Goal: Navigation & Orientation: Find specific page/section

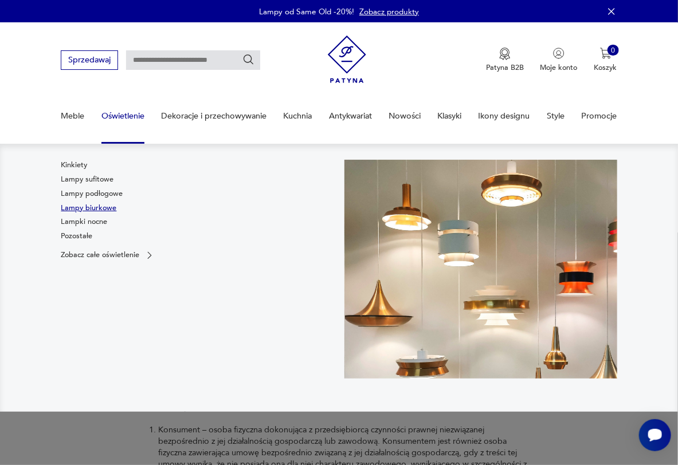
click at [85, 207] on link "Lampy biurkowe" at bounding box center [89, 208] width 56 height 10
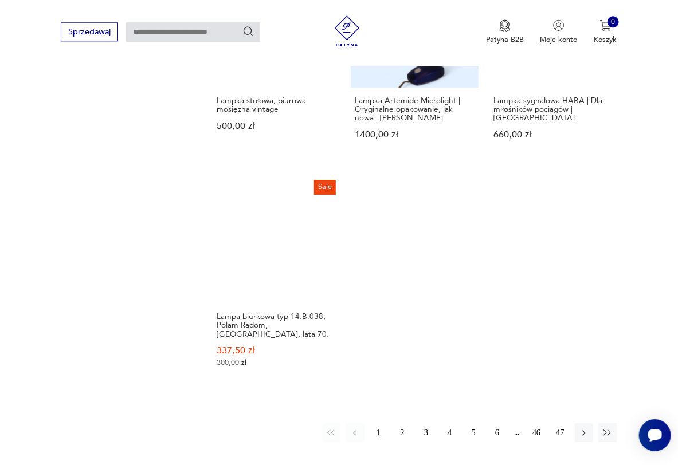
scroll to position [1455, 0]
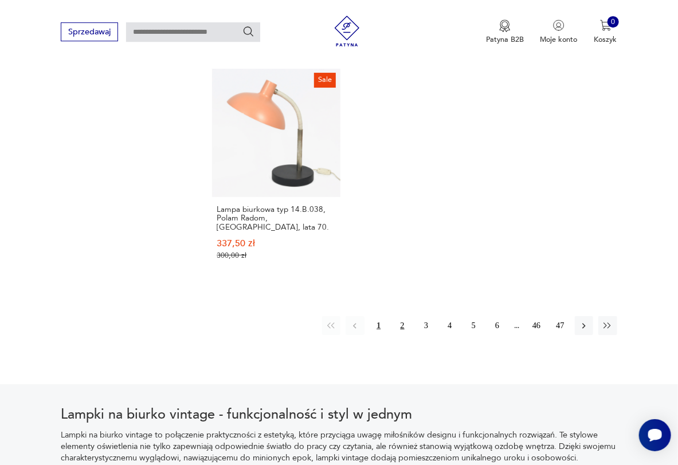
click at [401, 316] on button "2" at bounding box center [402, 325] width 18 height 18
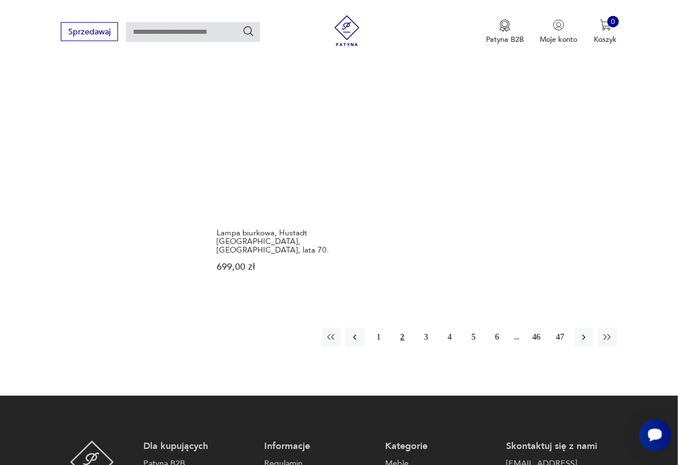
scroll to position [1494, 0]
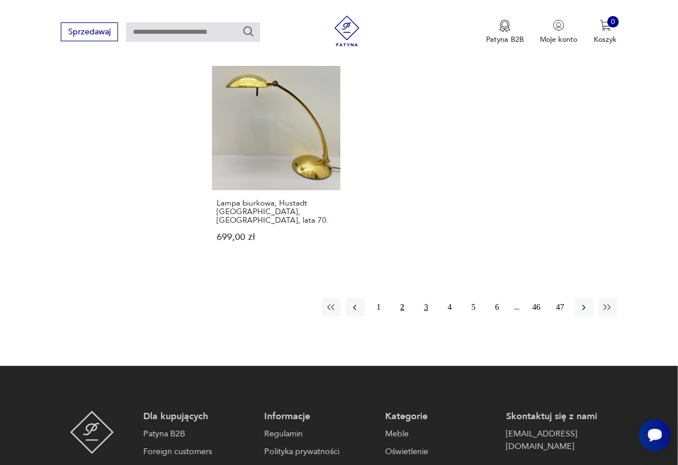
click at [424, 298] on button "3" at bounding box center [425, 307] width 18 height 18
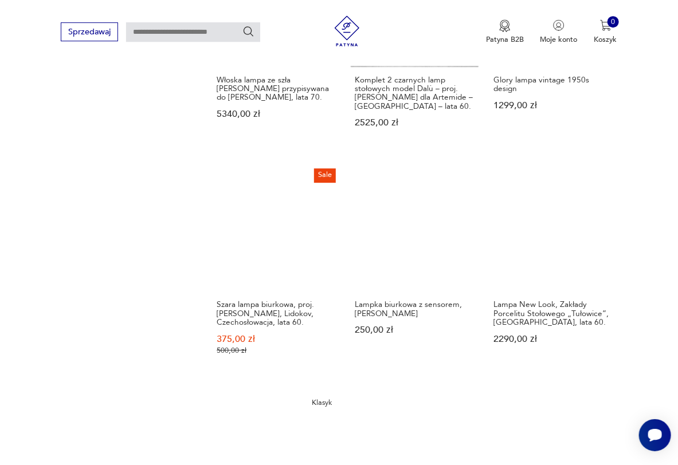
scroll to position [1431, 0]
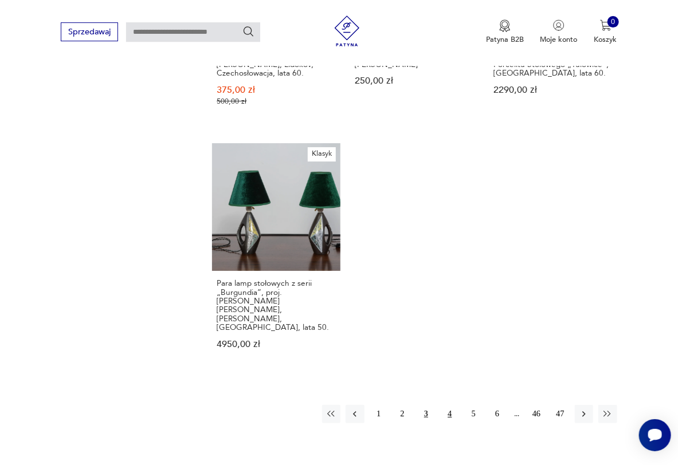
click at [451, 405] on button "4" at bounding box center [449, 414] width 18 height 18
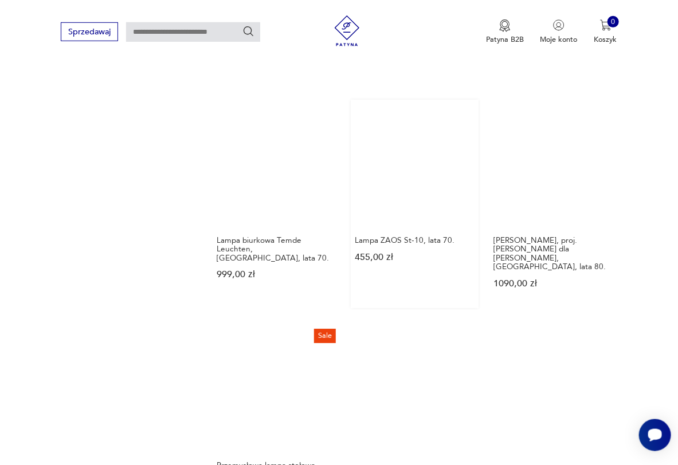
scroll to position [1431, 0]
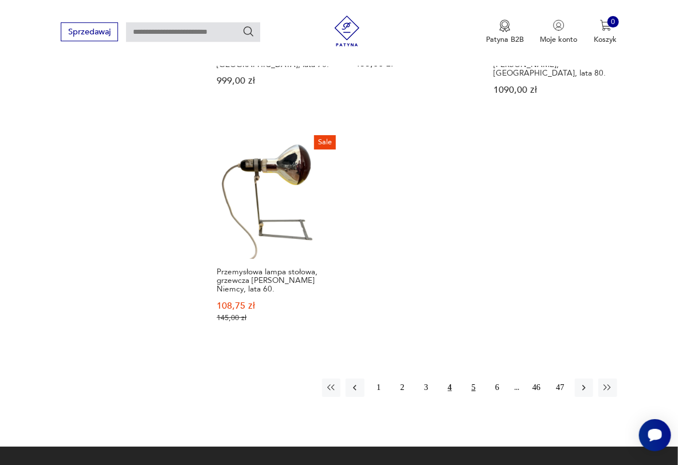
click at [468, 379] on button "5" at bounding box center [473, 388] width 18 height 18
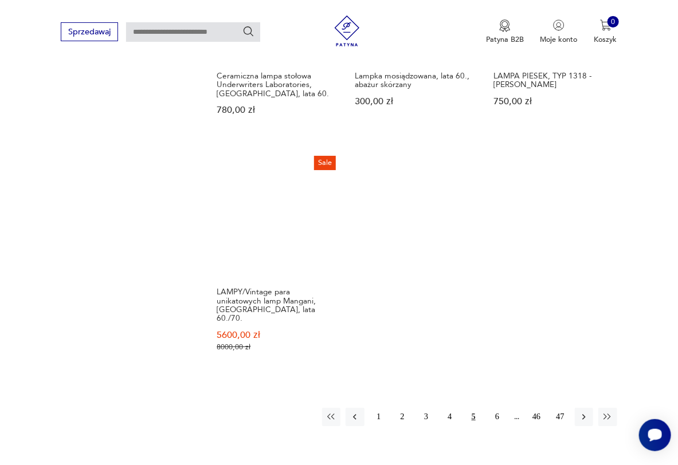
scroll to position [1431, 0]
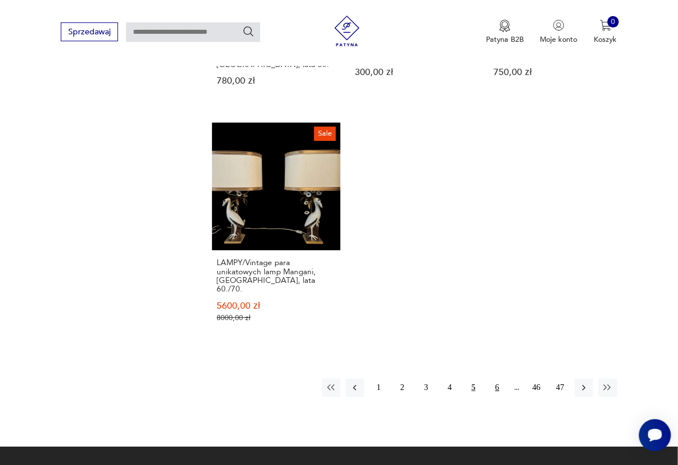
click at [499, 379] on button "6" at bounding box center [497, 388] width 18 height 18
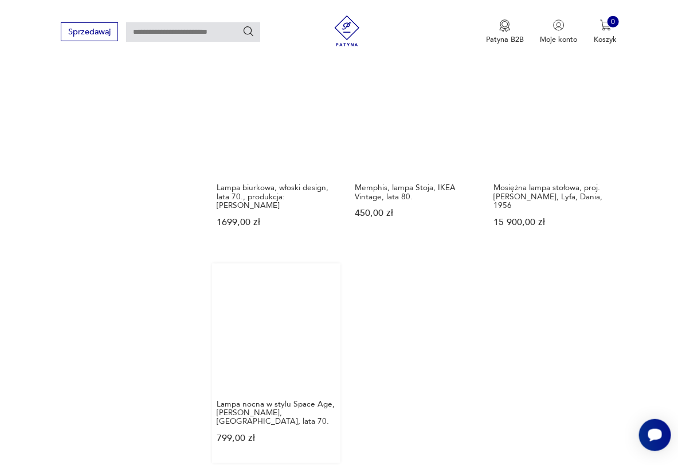
scroll to position [1431, 0]
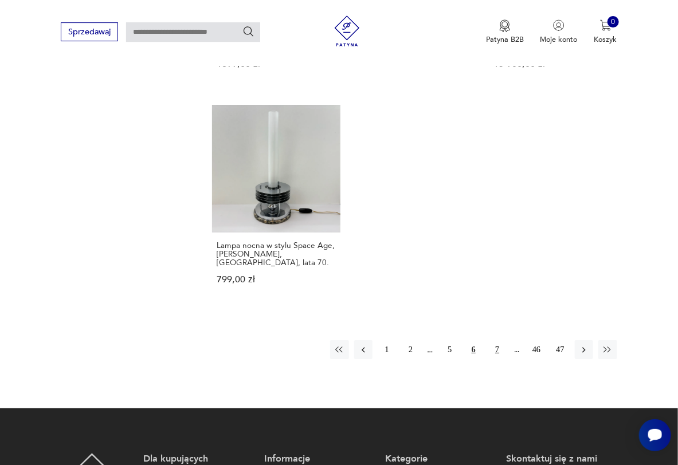
click at [496, 340] on button "7" at bounding box center [497, 349] width 18 height 18
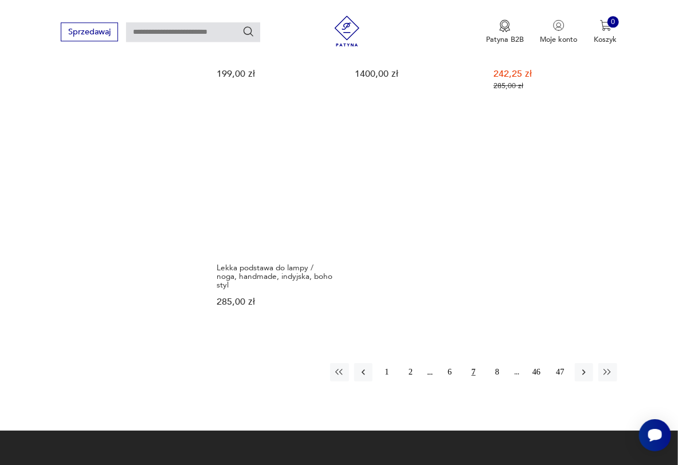
scroll to position [1431, 0]
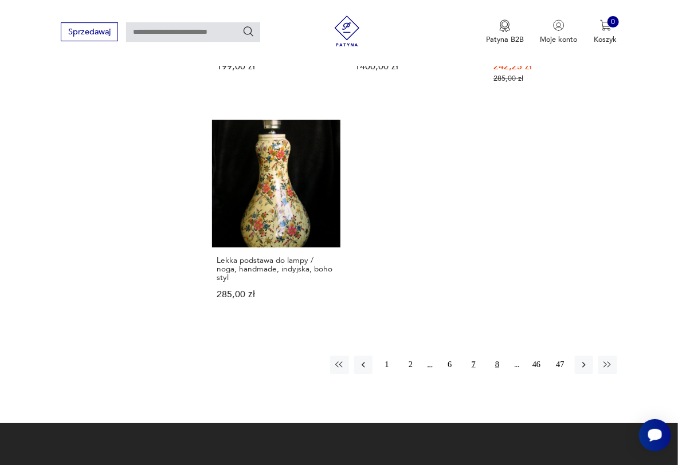
click at [499, 356] on button "8" at bounding box center [497, 365] width 18 height 18
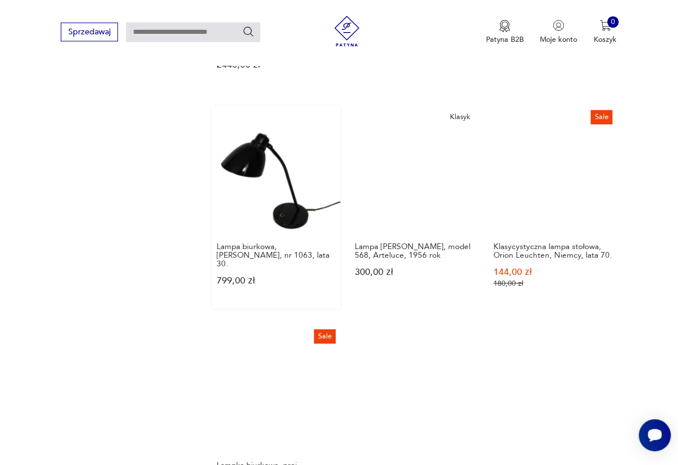
scroll to position [1368, 0]
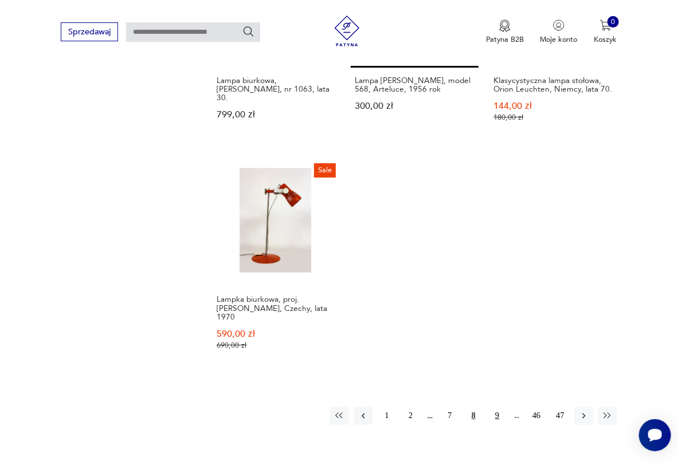
click at [497, 407] on button "9" at bounding box center [497, 416] width 18 height 18
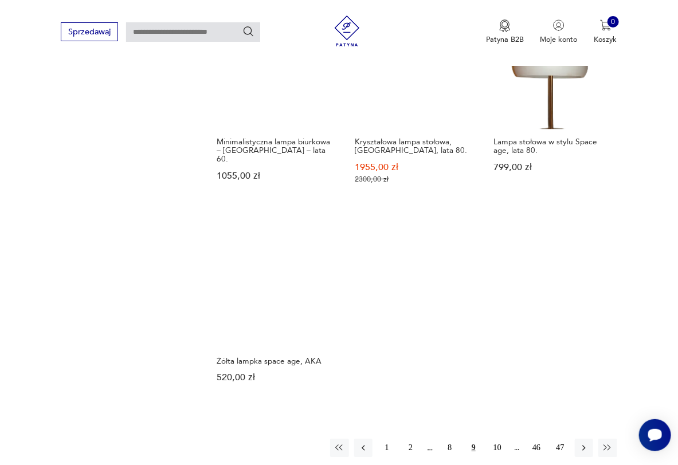
scroll to position [1431, 0]
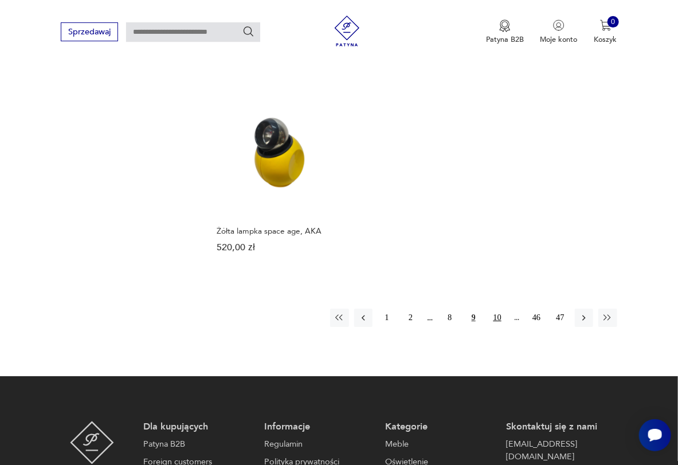
click at [499, 319] on button "10" at bounding box center [497, 318] width 18 height 18
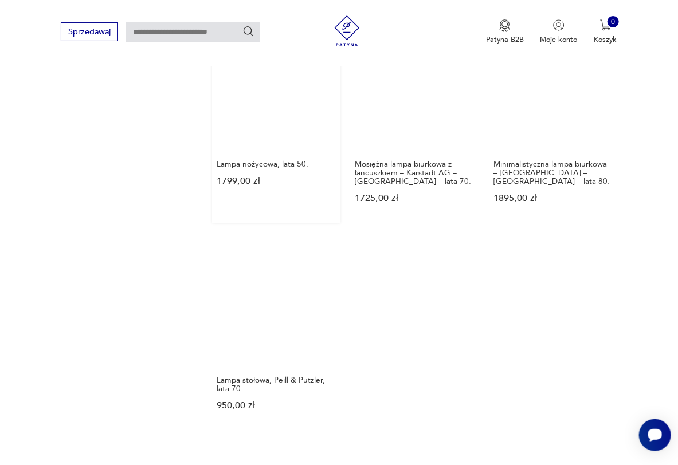
scroll to position [1368, 0]
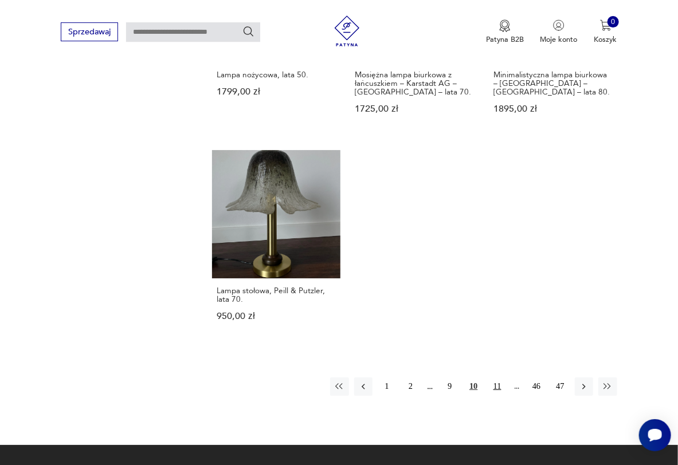
click at [495, 377] on button "11" at bounding box center [497, 386] width 18 height 18
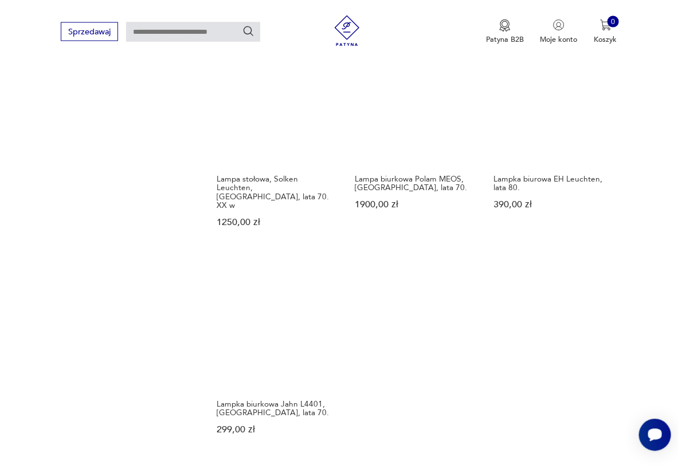
scroll to position [1431, 0]
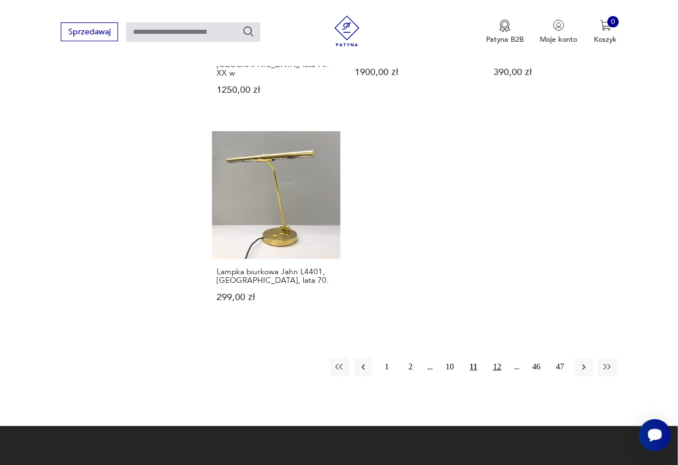
click at [494, 358] on button "12" at bounding box center [497, 367] width 18 height 18
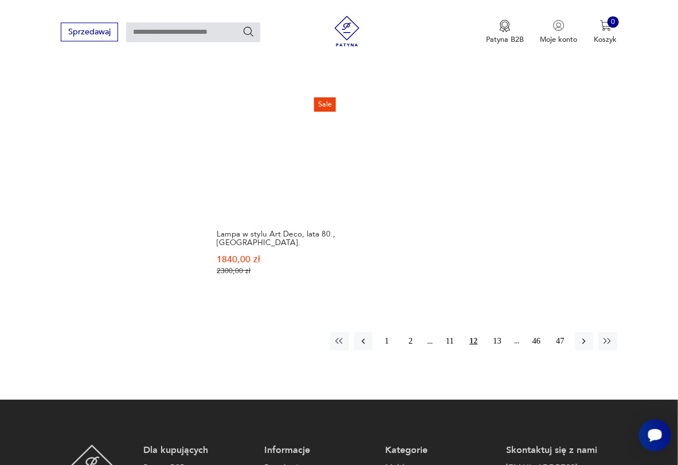
scroll to position [1494, 0]
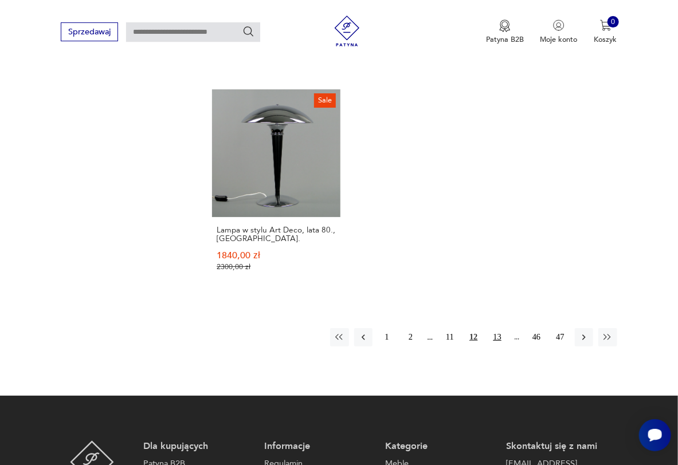
click at [499, 328] on button "13" at bounding box center [497, 337] width 18 height 18
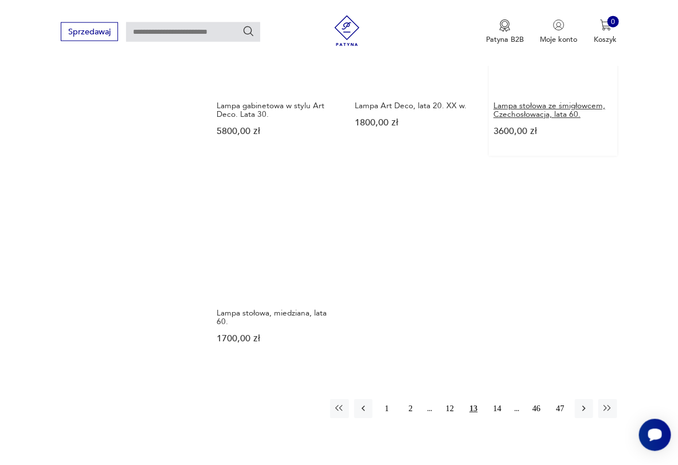
scroll to position [1431, 0]
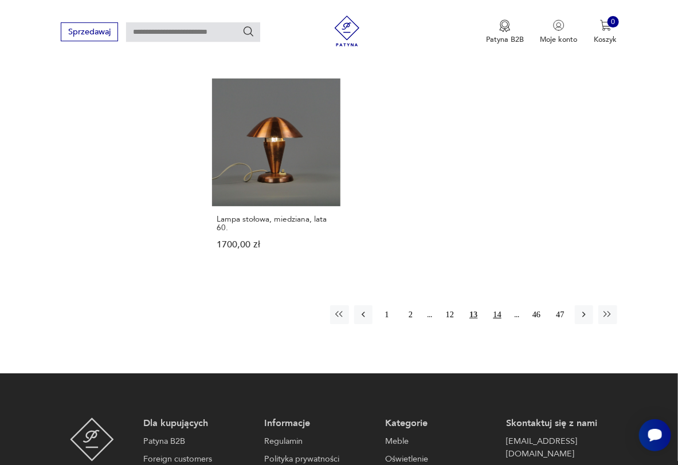
click at [499, 305] on button "14" at bounding box center [497, 314] width 18 height 18
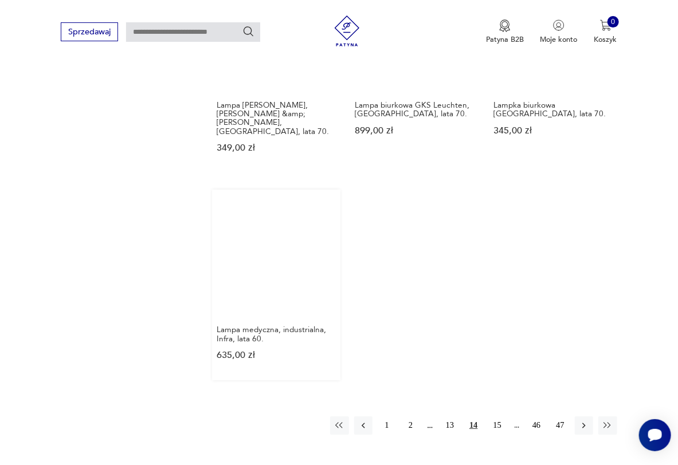
scroll to position [1368, 0]
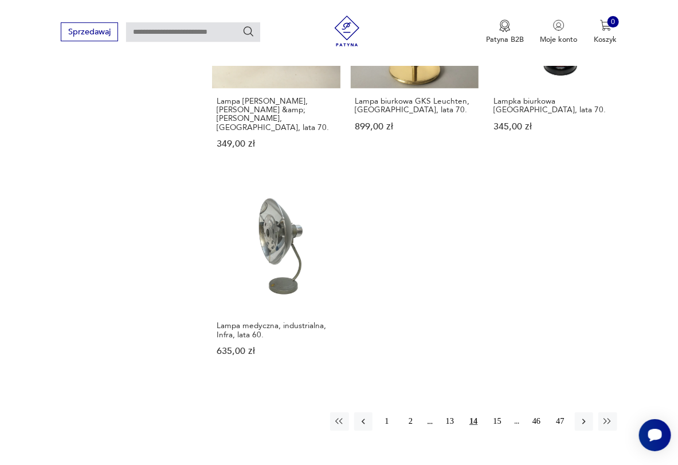
click at [500, 412] on button "15" at bounding box center [497, 421] width 18 height 18
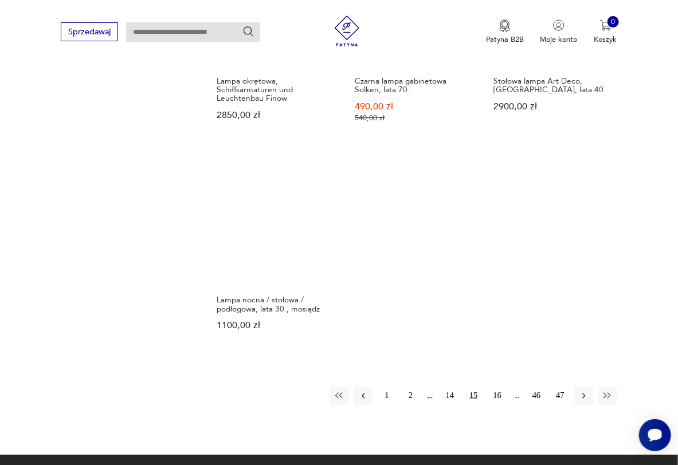
scroll to position [1368, 0]
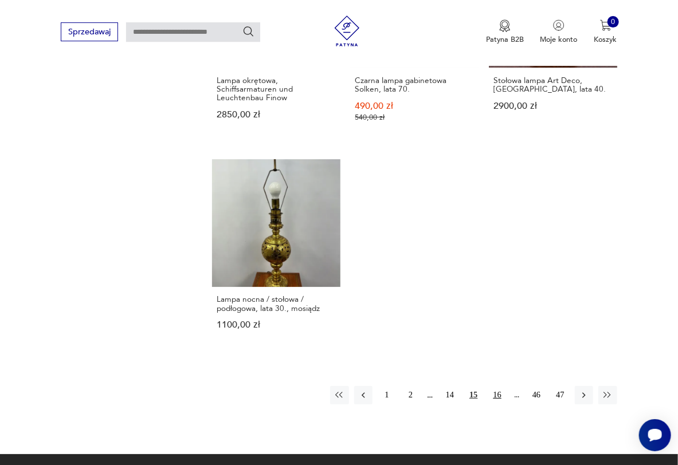
click at [499, 386] on button "16" at bounding box center [497, 395] width 18 height 18
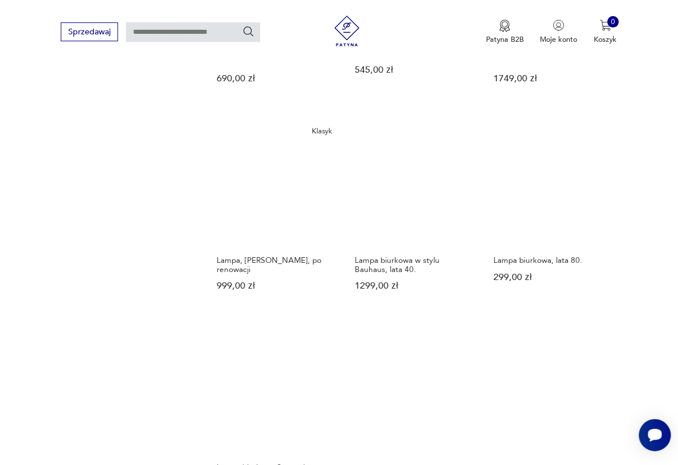
scroll to position [1431, 0]
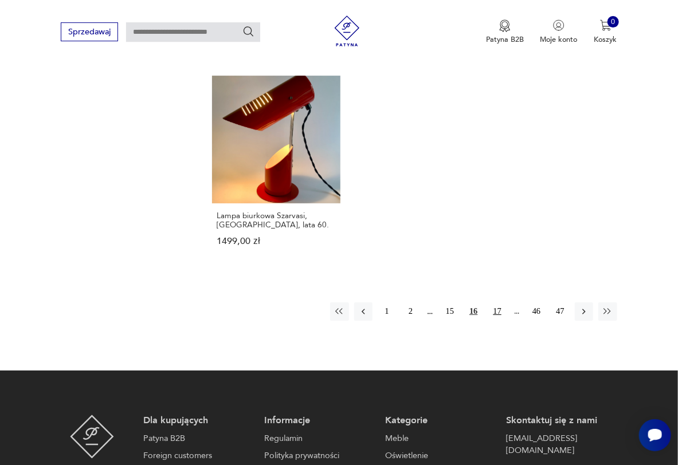
click at [501, 302] on button "17" at bounding box center [497, 311] width 18 height 18
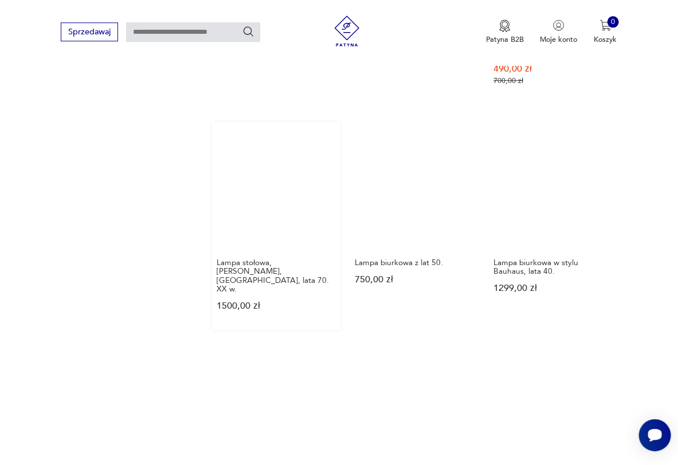
scroll to position [1305, 0]
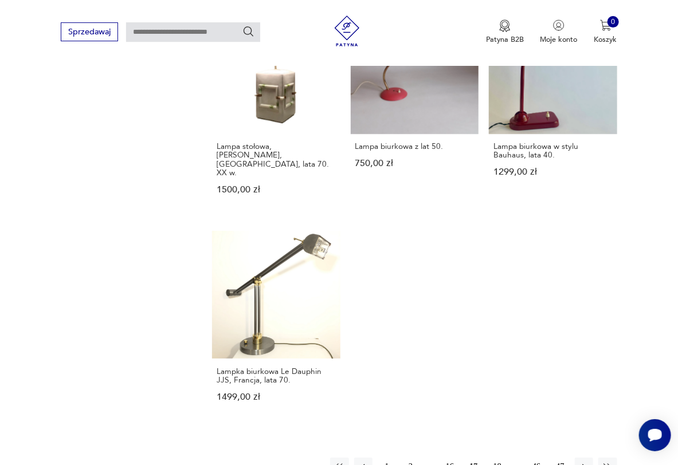
click at [497, 458] on button "18" at bounding box center [497, 467] width 18 height 18
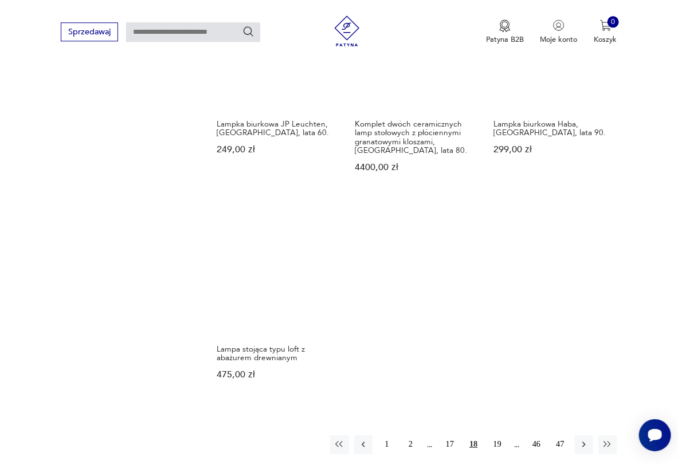
scroll to position [1368, 0]
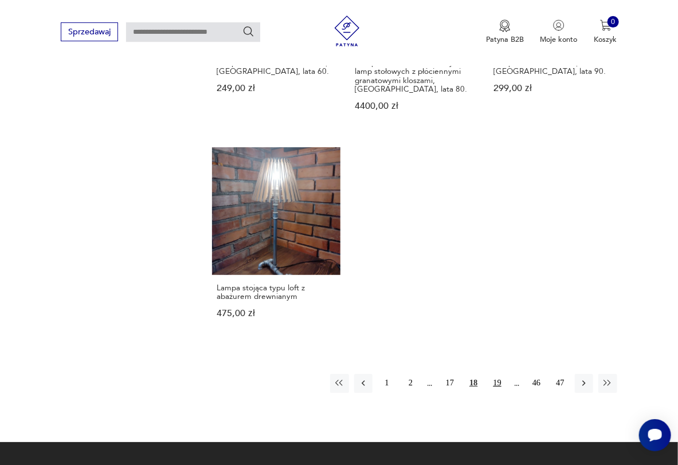
click at [494, 374] on button "19" at bounding box center [497, 383] width 18 height 18
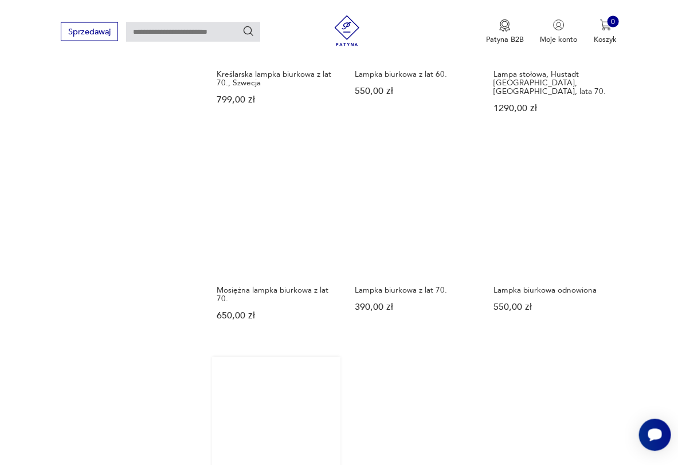
scroll to position [1368, 0]
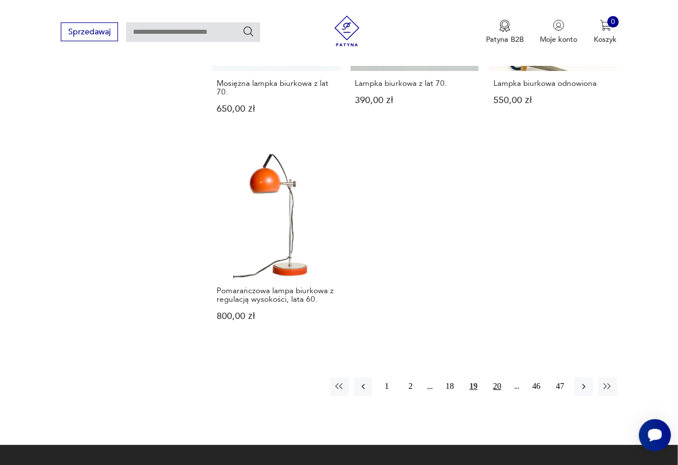
click at [499, 377] on button "20" at bounding box center [497, 386] width 18 height 18
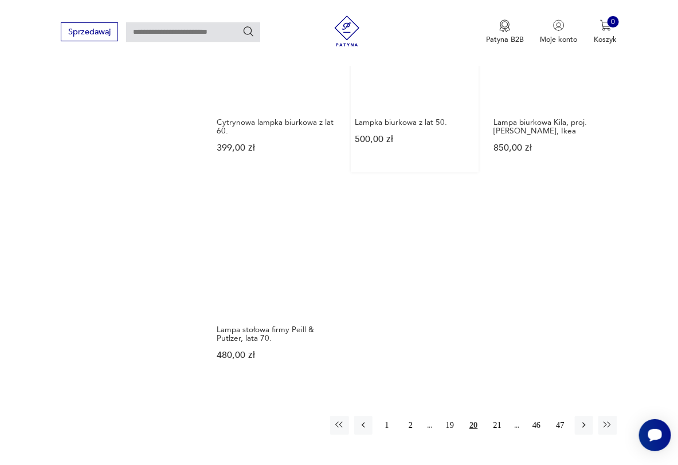
scroll to position [1305, 0]
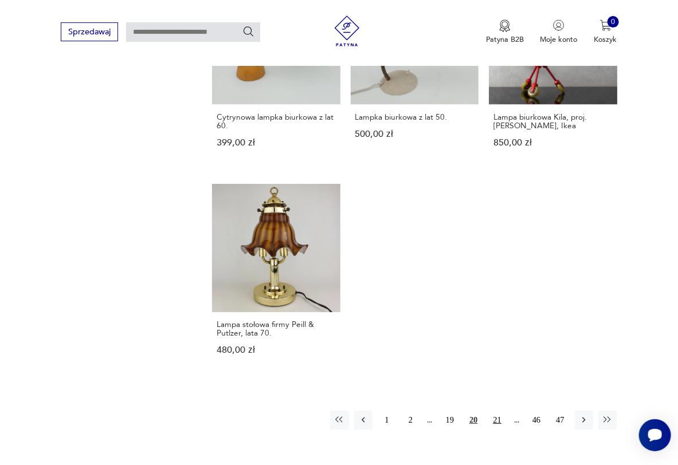
click at [495, 411] on button "21" at bounding box center [497, 420] width 18 height 18
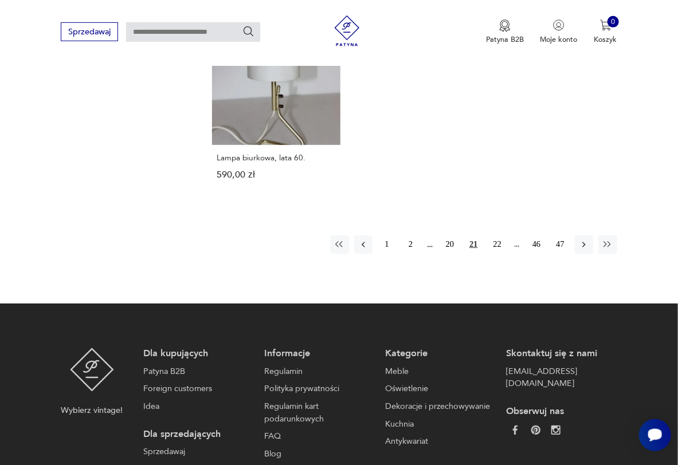
scroll to position [1494, 0]
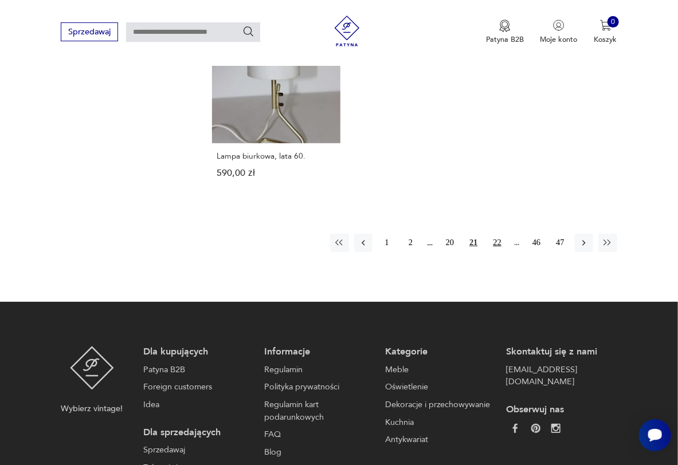
click at [494, 234] on button "22" at bounding box center [497, 243] width 18 height 18
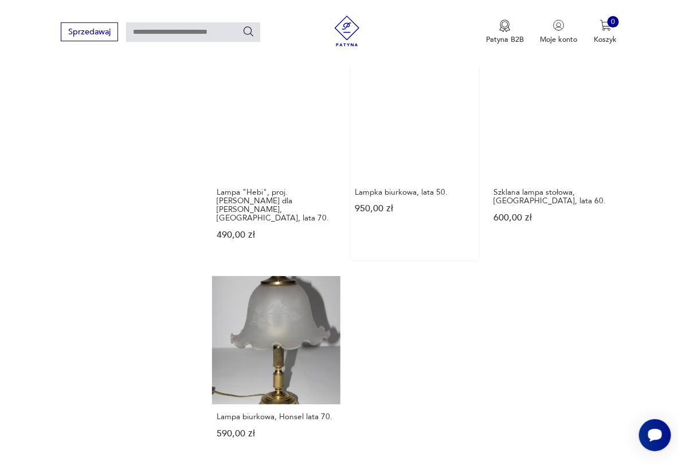
scroll to position [1368, 0]
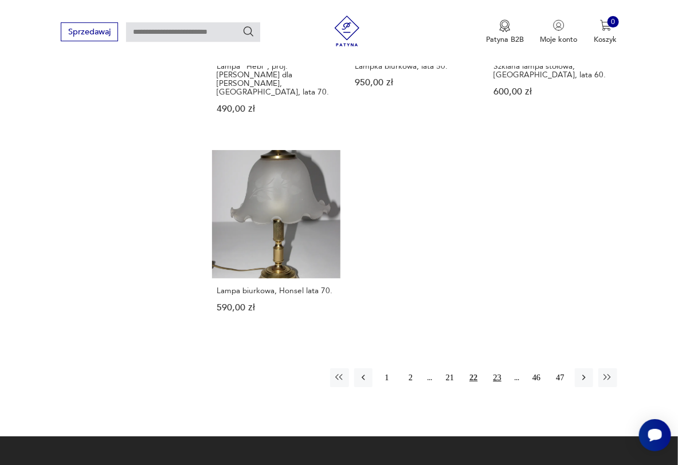
click at [496, 368] on button "23" at bounding box center [497, 377] width 18 height 18
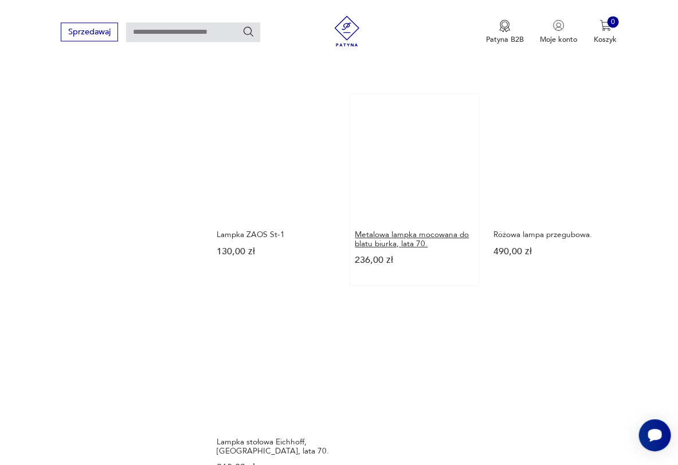
scroll to position [1305, 0]
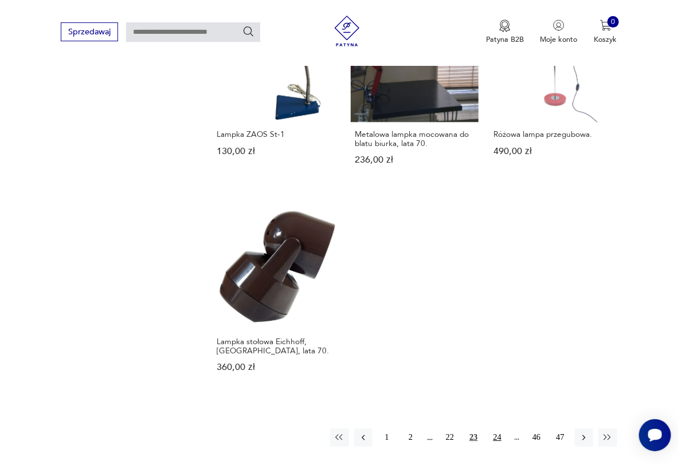
click at [499, 428] on button "24" at bounding box center [497, 437] width 18 height 18
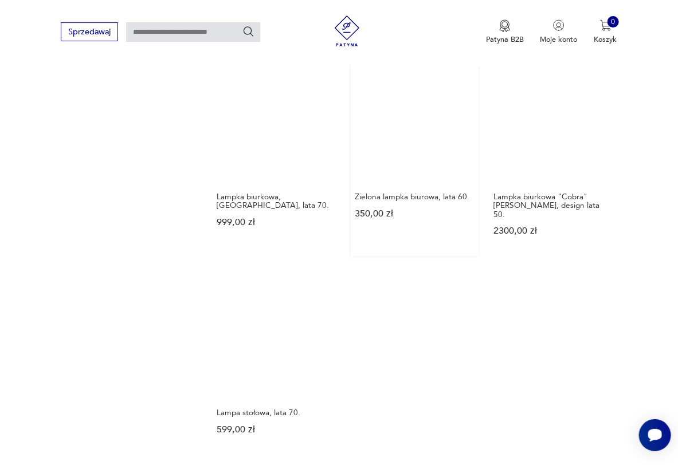
scroll to position [1368, 0]
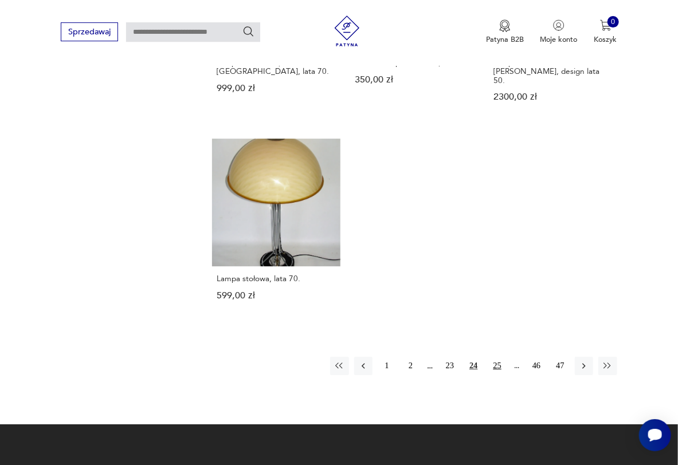
click at [494, 357] on button "25" at bounding box center [497, 366] width 18 height 18
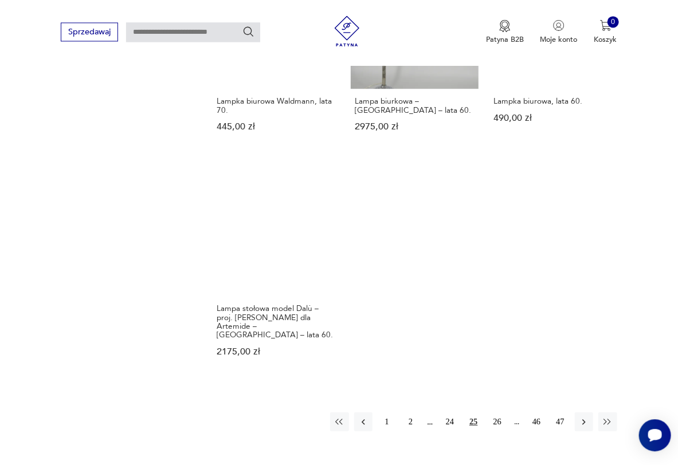
scroll to position [1431, 0]
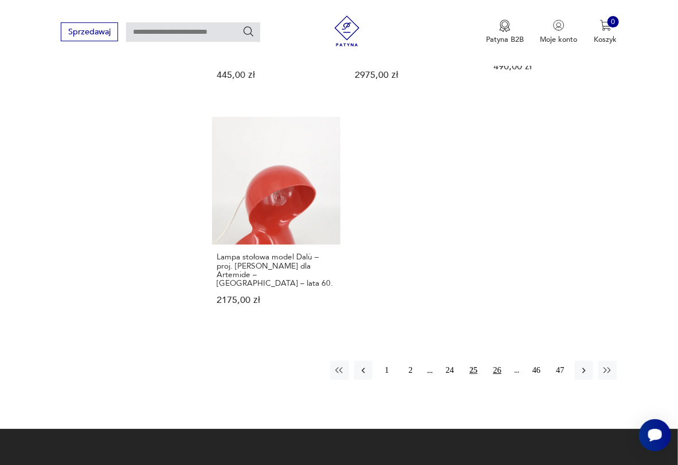
click at [498, 361] on button "26" at bounding box center [497, 370] width 18 height 18
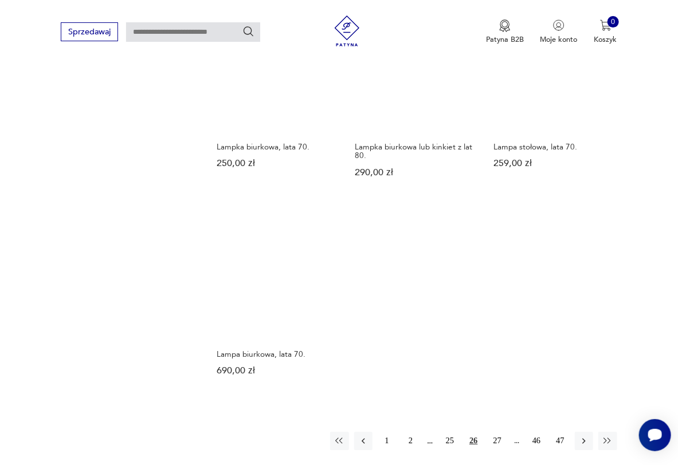
scroll to position [1305, 0]
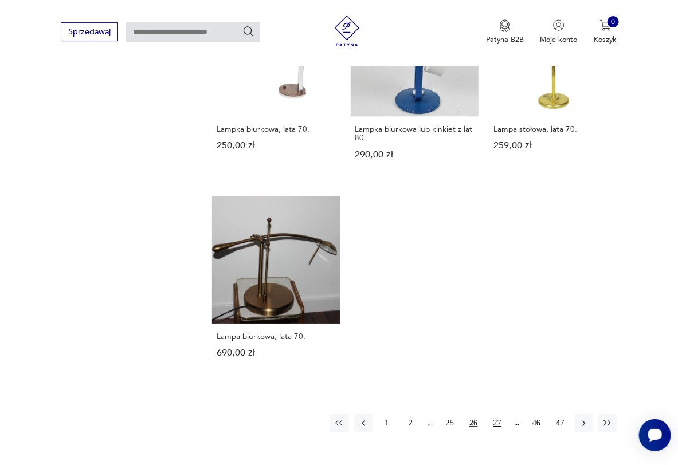
click at [501, 427] on button "27" at bounding box center [497, 423] width 18 height 18
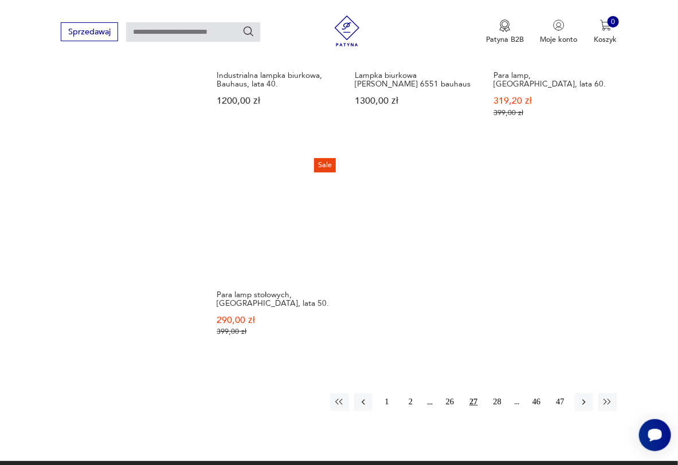
scroll to position [1368, 0]
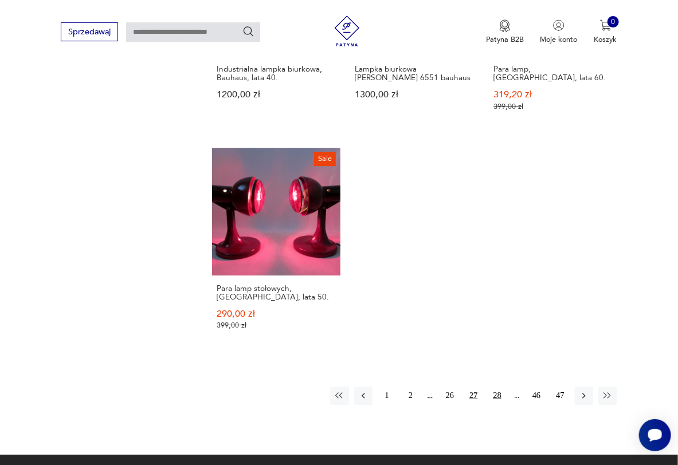
click at [500, 387] on button "28" at bounding box center [497, 396] width 18 height 18
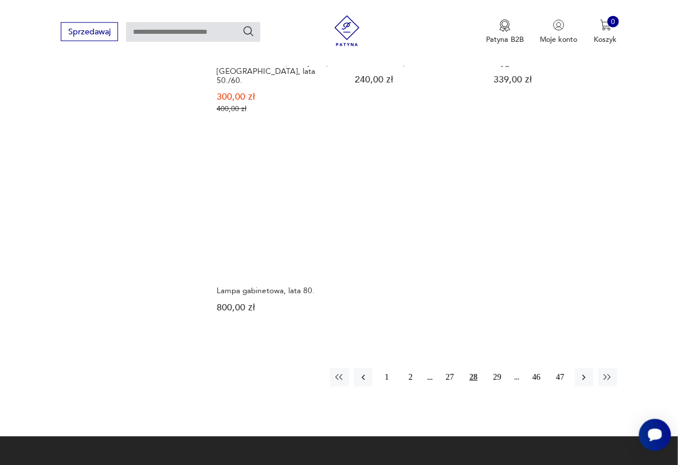
scroll to position [1431, 0]
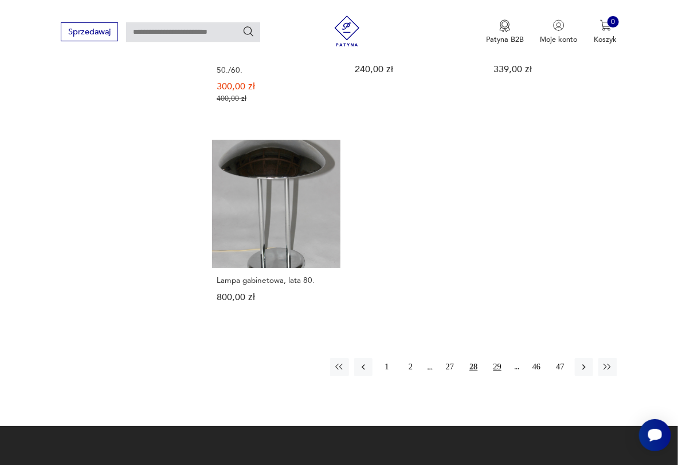
click at [494, 358] on button "29" at bounding box center [497, 367] width 18 height 18
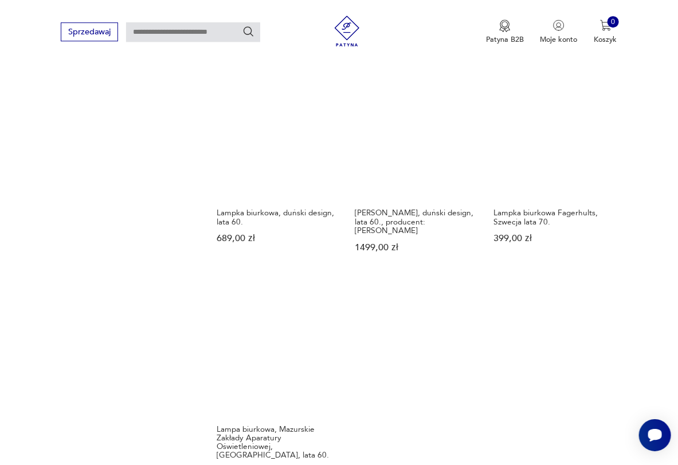
scroll to position [1305, 0]
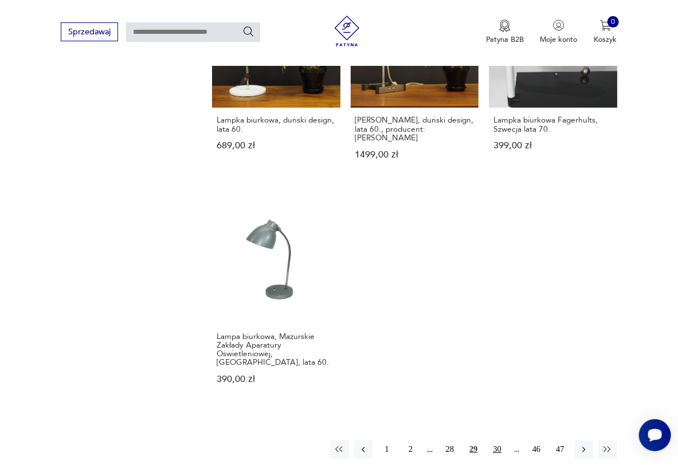
click at [499, 440] on button "30" at bounding box center [497, 449] width 18 height 18
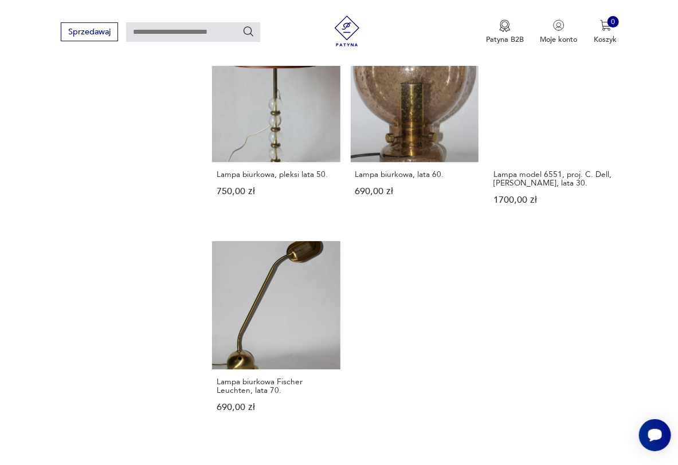
scroll to position [1431, 0]
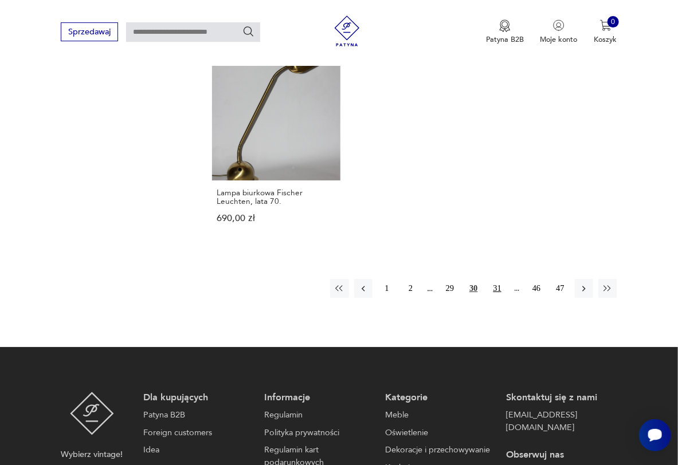
click at [493, 289] on button "31" at bounding box center [497, 288] width 18 height 18
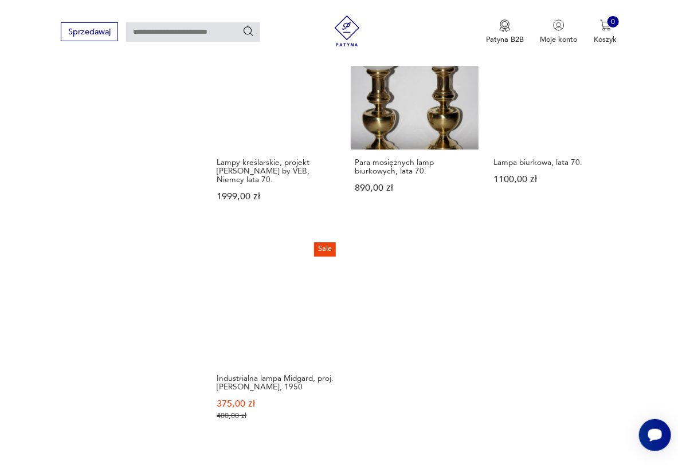
scroll to position [1368, 0]
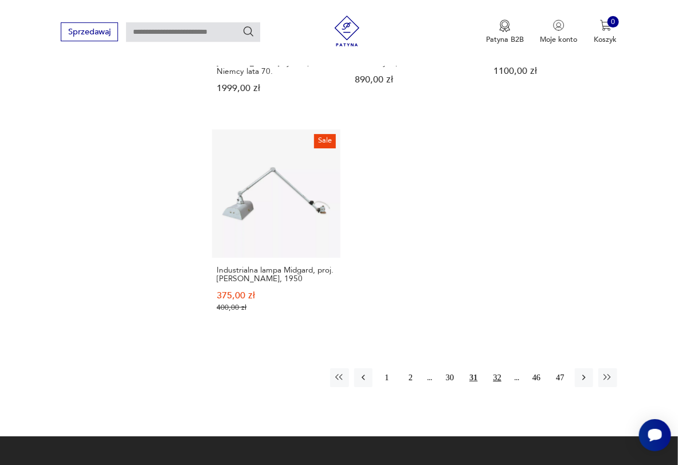
click at [497, 371] on button "32" at bounding box center [497, 377] width 18 height 18
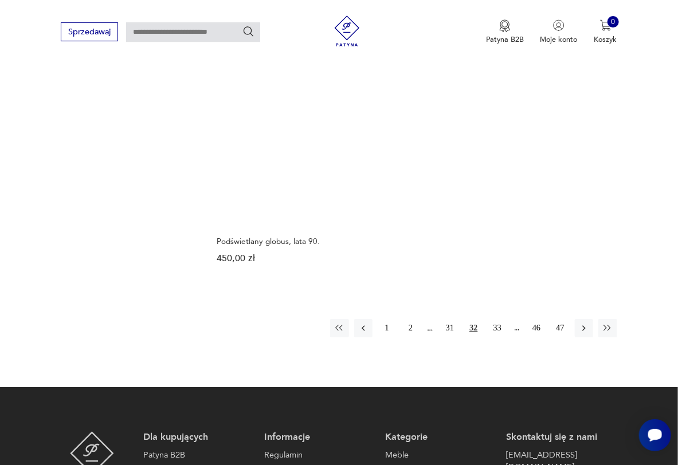
scroll to position [1368, 0]
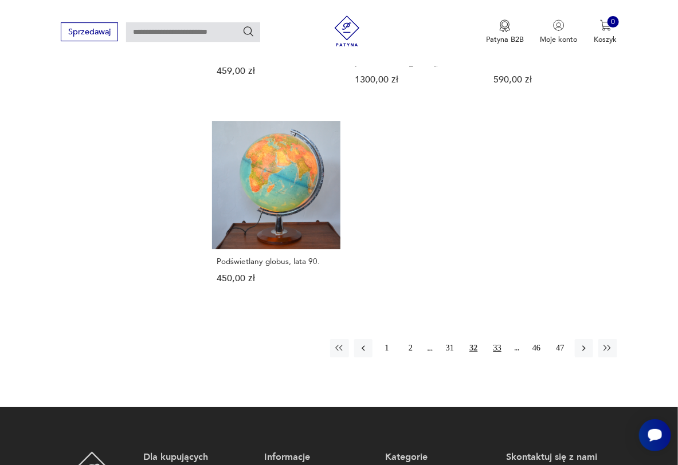
click at [495, 342] on button "33" at bounding box center [497, 348] width 18 height 18
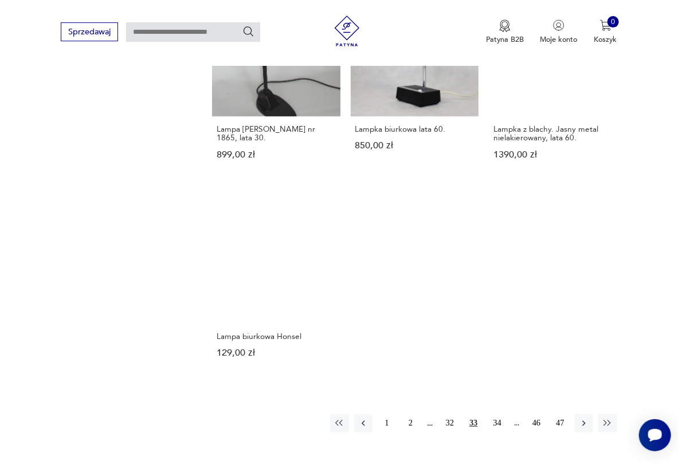
scroll to position [1494, 0]
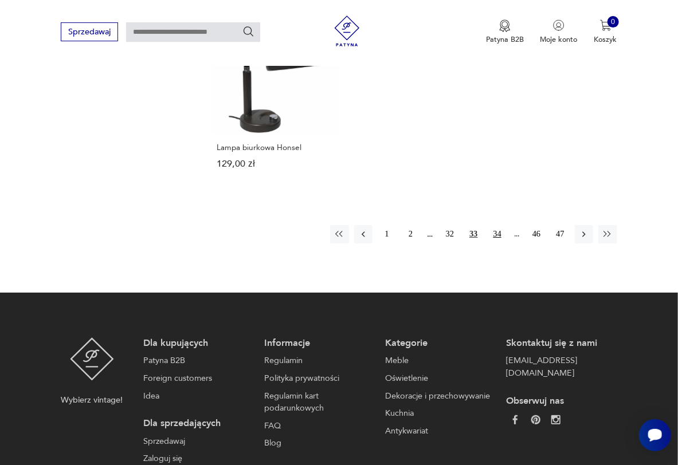
click at [497, 225] on button "34" at bounding box center [497, 234] width 18 height 18
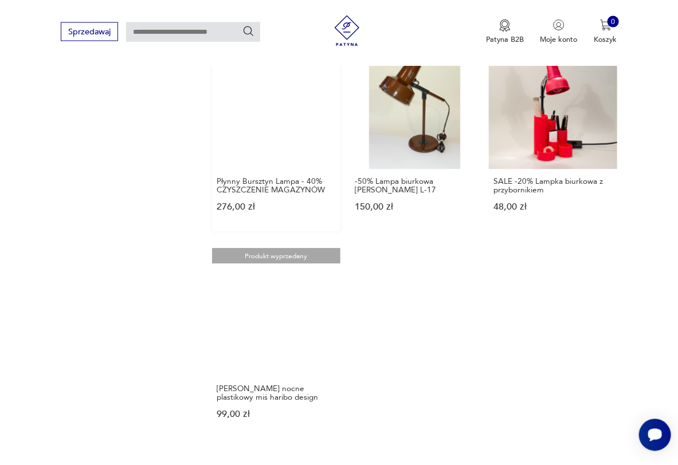
scroll to position [1368, 0]
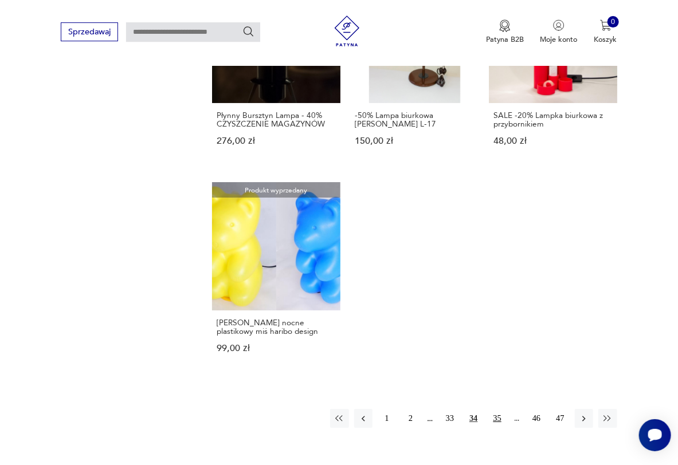
click at [495, 409] on button "35" at bounding box center [497, 418] width 18 height 18
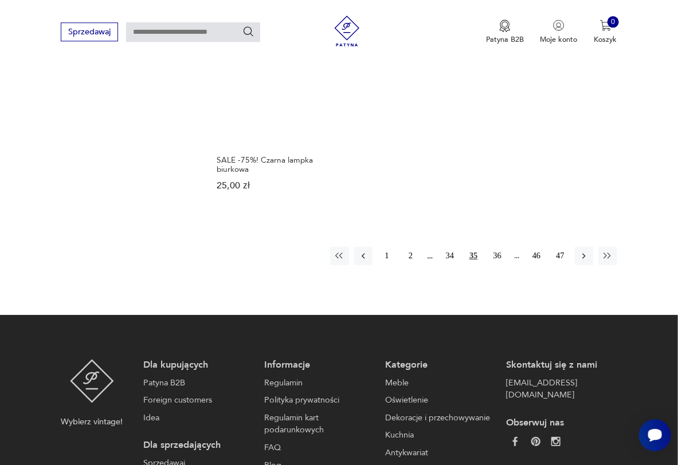
scroll to position [1494, 0]
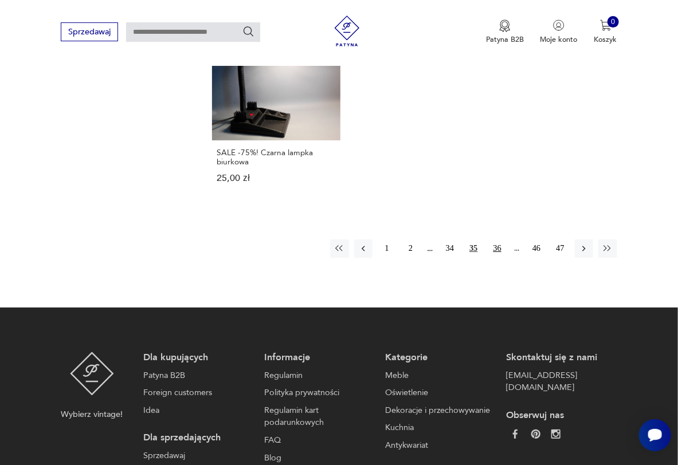
click at [498, 239] on button "36" at bounding box center [497, 248] width 18 height 18
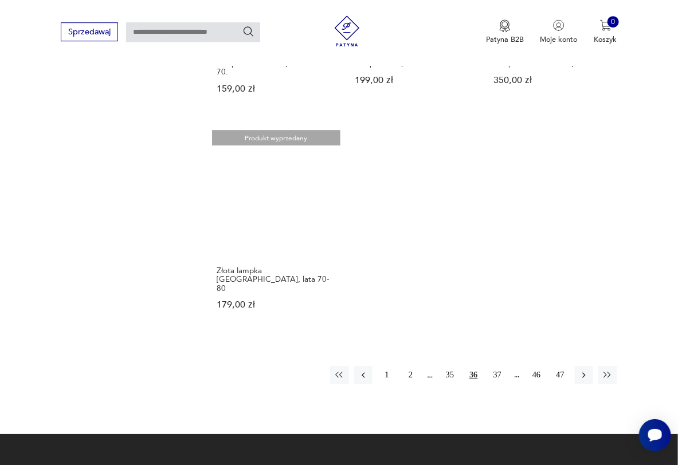
scroll to position [1431, 0]
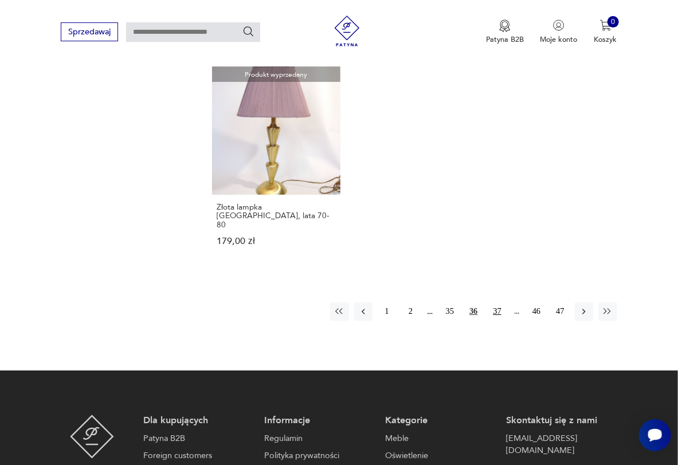
click at [495, 302] on button "37" at bounding box center [497, 311] width 18 height 18
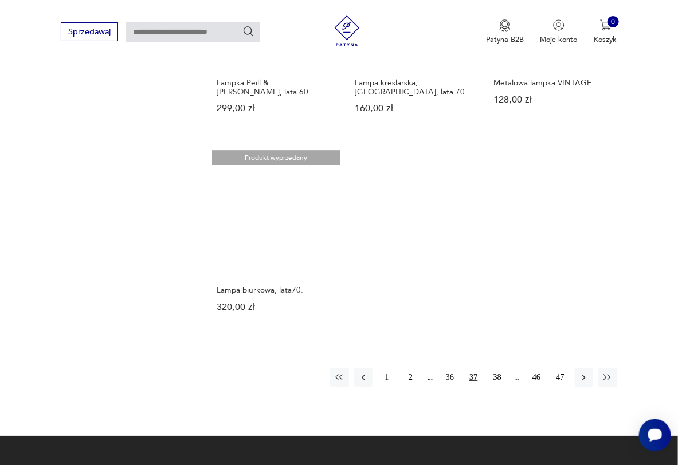
scroll to position [1431, 0]
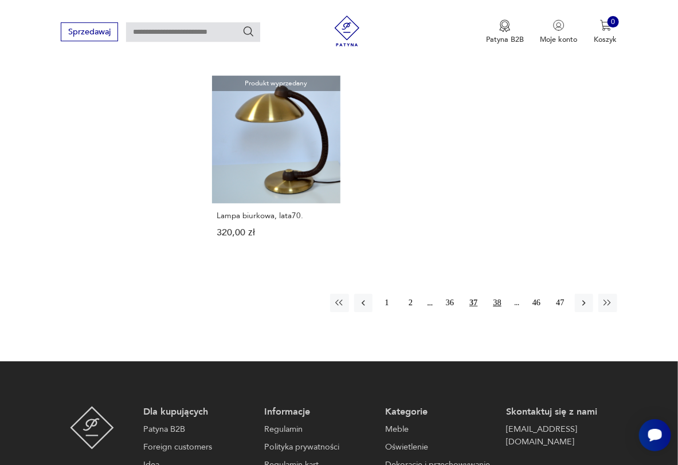
click at [495, 294] on button "38" at bounding box center [497, 303] width 18 height 18
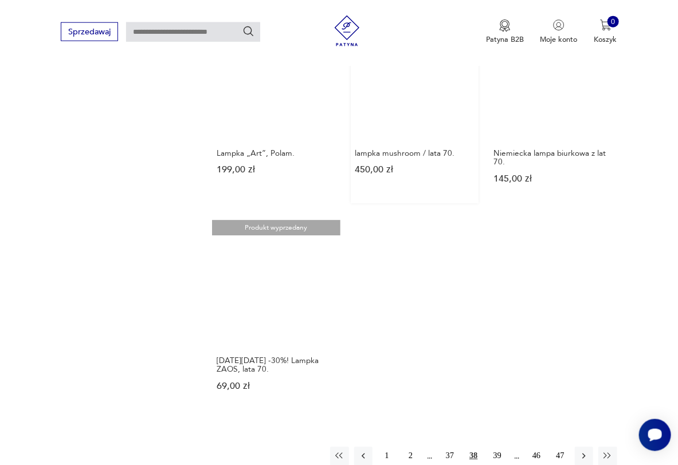
scroll to position [1368, 0]
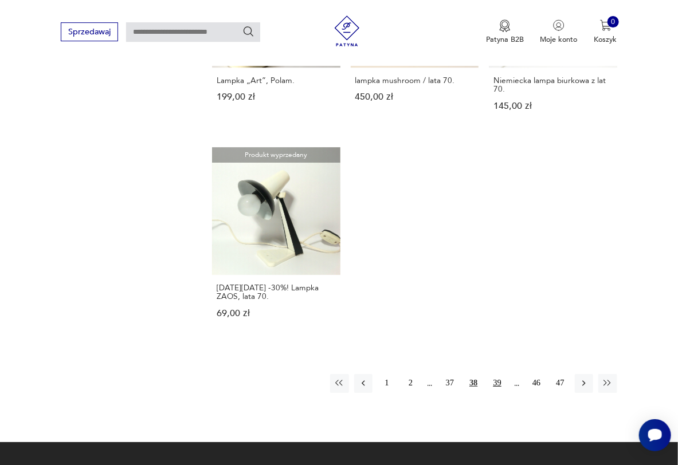
click at [502, 381] on button "39" at bounding box center [497, 383] width 18 height 18
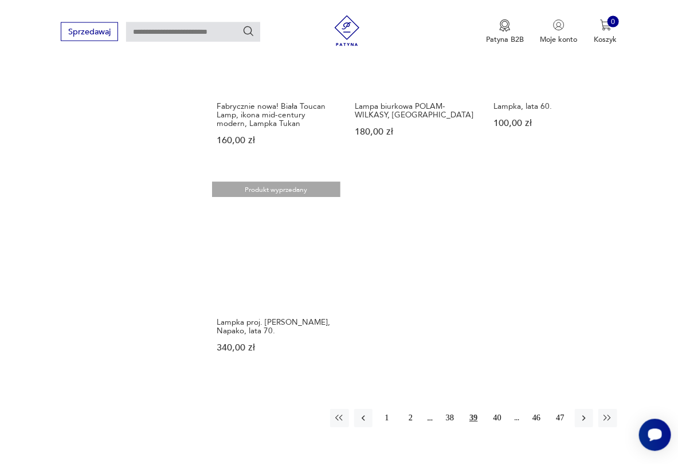
scroll to position [1368, 0]
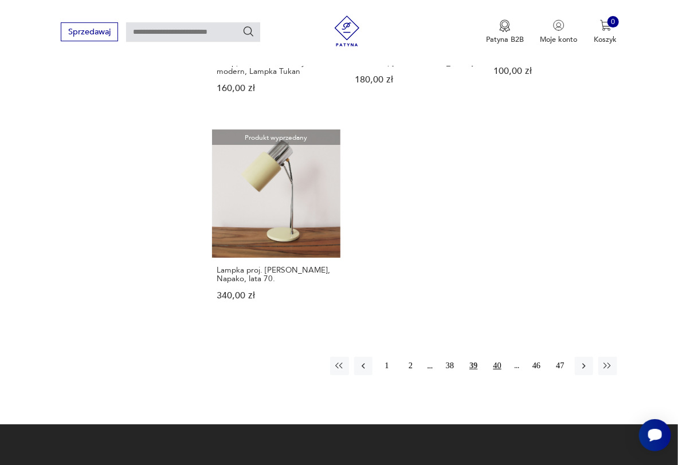
click at [500, 359] on button "40" at bounding box center [497, 366] width 18 height 18
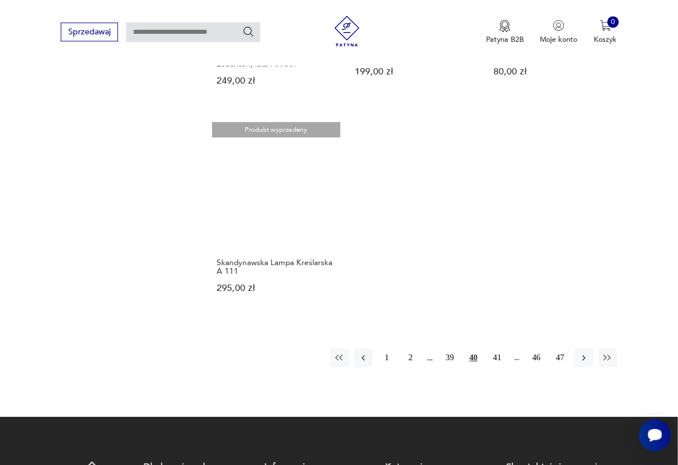
scroll to position [1368, 0]
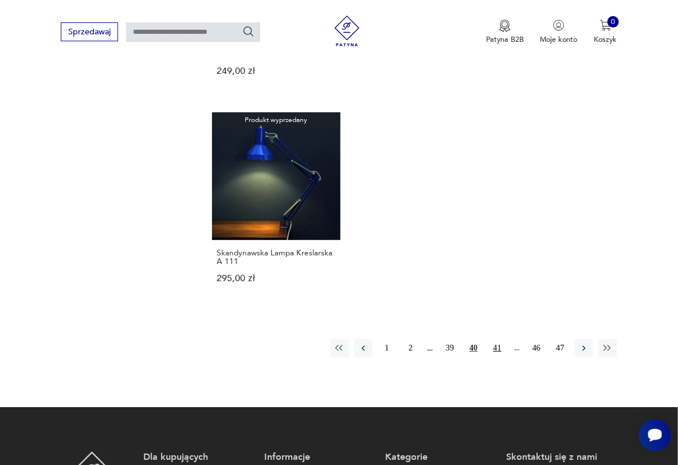
click at [499, 349] on button "41" at bounding box center [497, 348] width 18 height 18
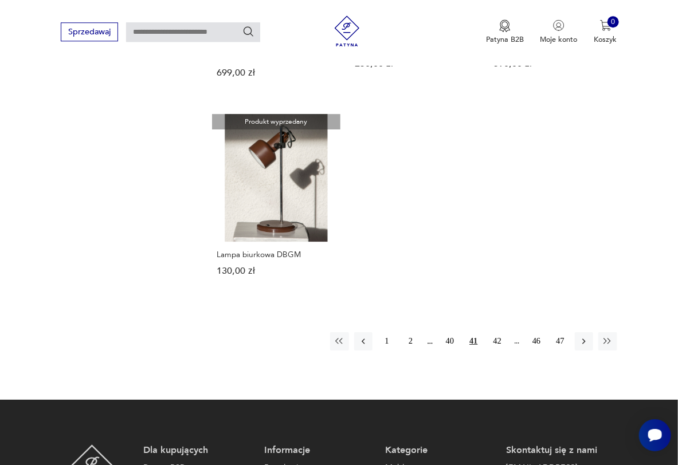
scroll to position [1368, 0]
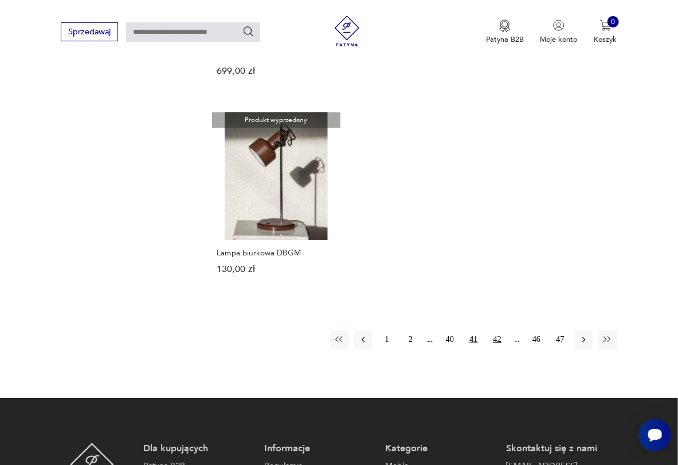
click at [497, 334] on button "42" at bounding box center [497, 339] width 18 height 18
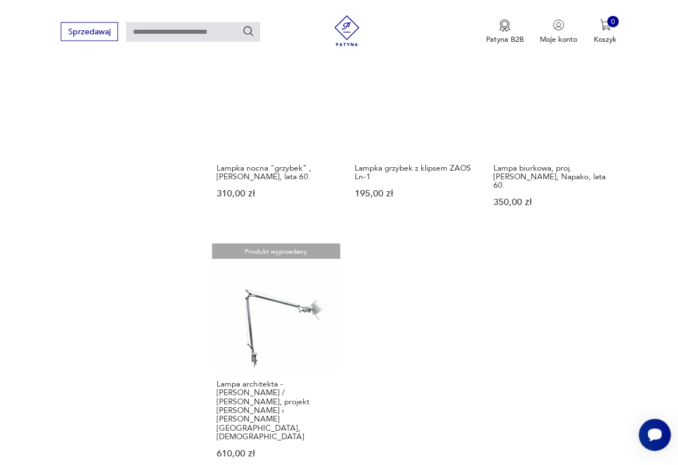
scroll to position [1431, 0]
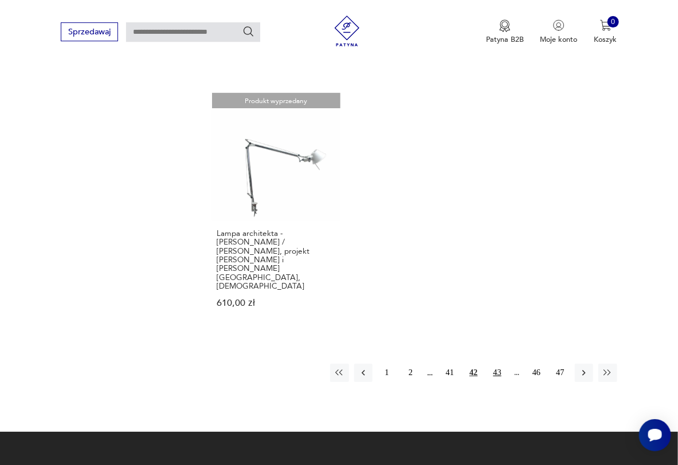
click at [498, 364] on button "43" at bounding box center [497, 373] width 18 height 18
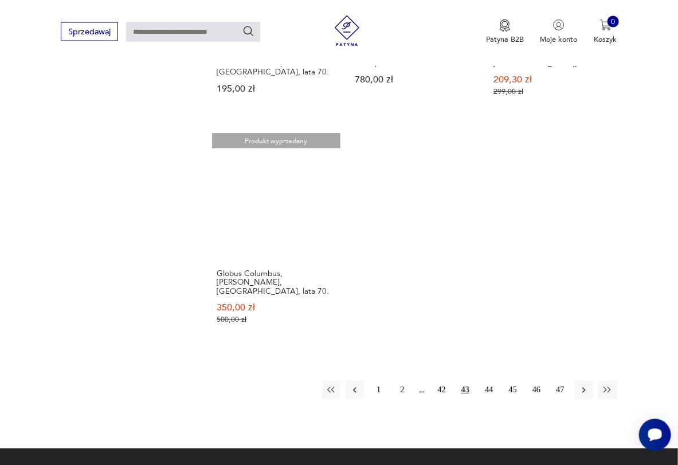
scroll to position [1431, 0]
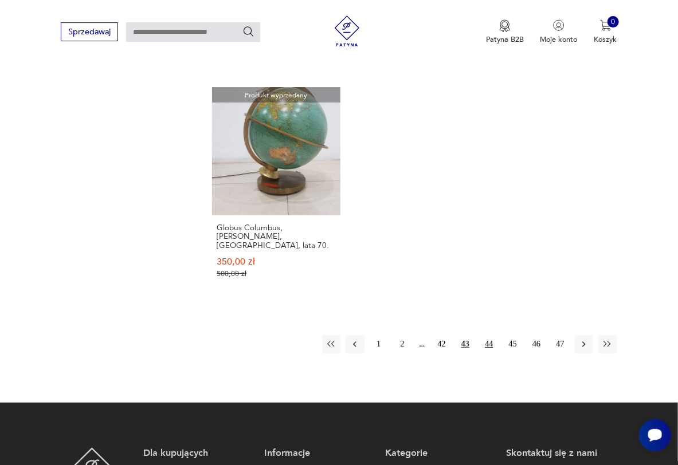
click at [492, 335] on button "44" at bounding box center [488, 344] width 18 height 18
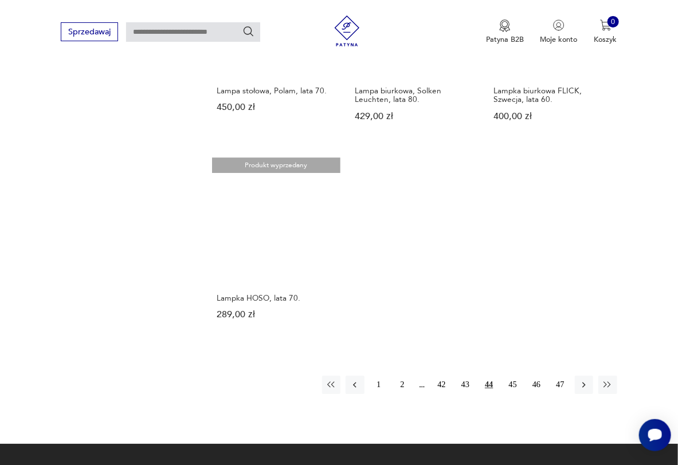
scroll to position [1368, 0]
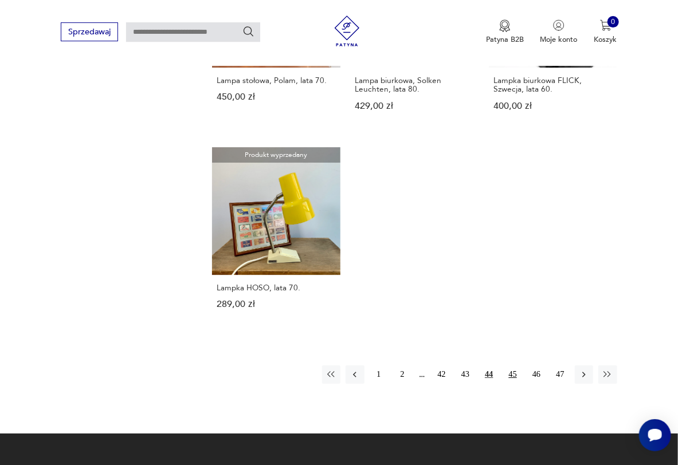
click at [513, 365] on button "45" at bounding box center [512, 374] width 18 height 18
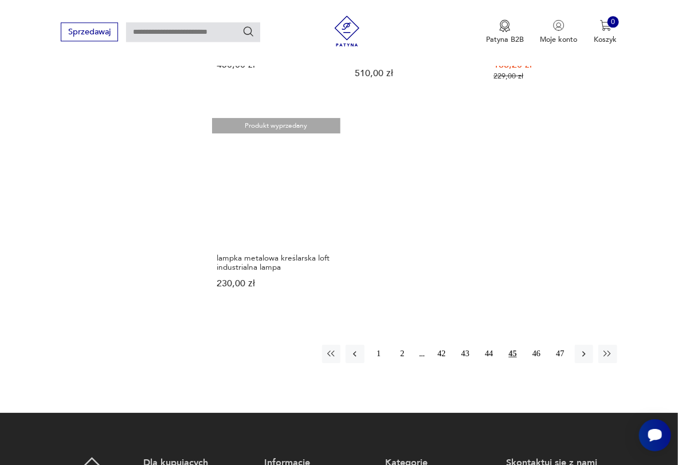
scroll to position [1431, 0]
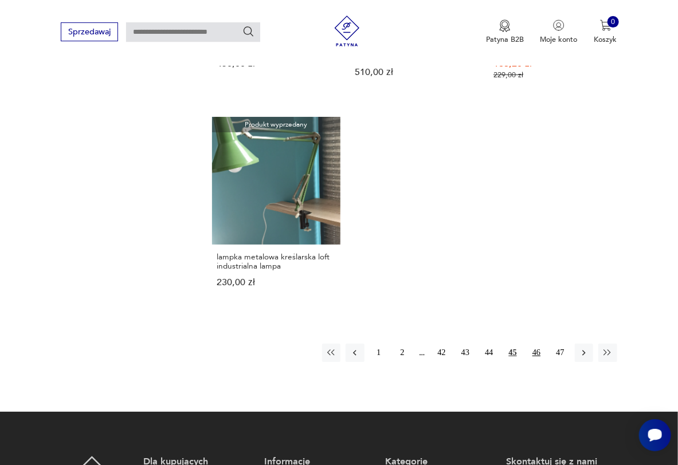
click at [533, 344] on button "46" at bounding box center [536, 353] width 18 height 18
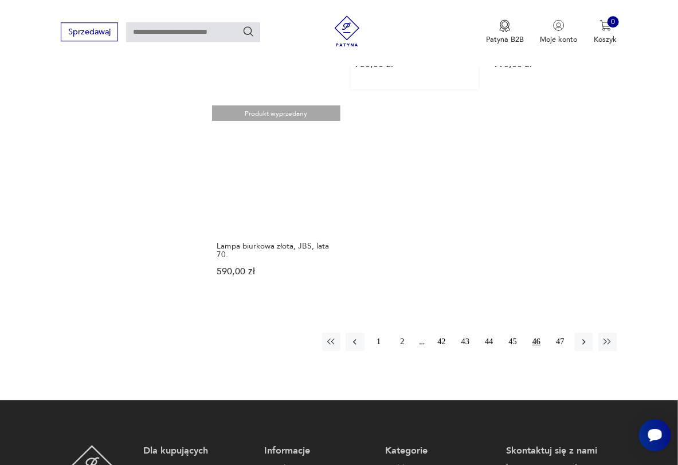
scroll to position [1431, 0]
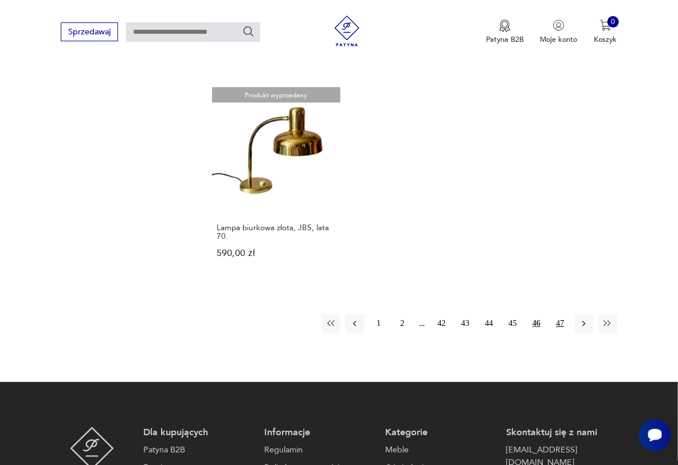
click at [558, 314] on button "47" at bounding box center [559, 323] width 18 height 18
